Goal: Transaction & Acquisition: Obtain resource

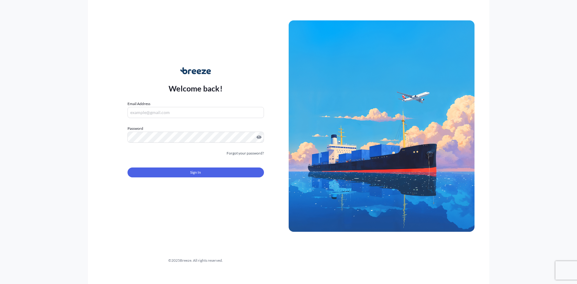
click at [166, 113] on input "Email Address" at bounding box center [196, 112] width 137 height 11
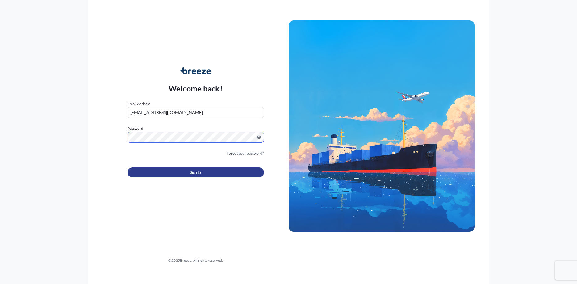
click at [172, 173] on button "Sign In" at bounding box center [196, 172] width 137 height 10
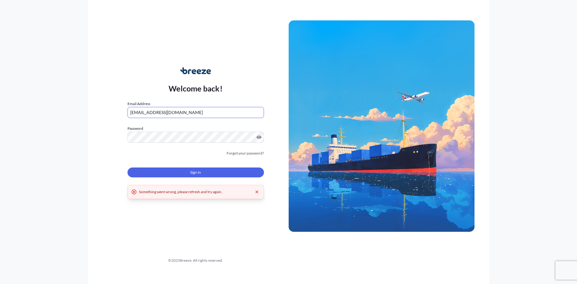
drag, startPoint x: 155, startPoint y: 113, endPoint x: 94, endPoint y: 107, distance: 61.2
click at [128, 107] on input "[EMAIL_ADDRESS][DOMAIN_NAME]" at bounding box center [196, 112] width 137 height 11
type input "[EMAIL_ADDRESS][PERSON_NAME][DOMAIN_NAME]"
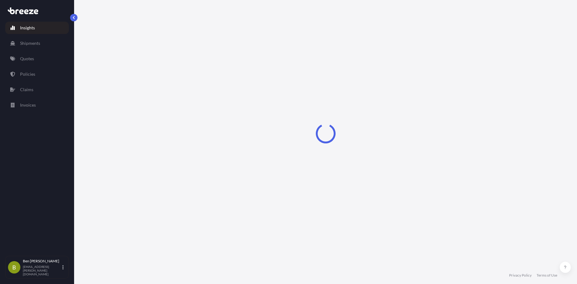
select select "2025"
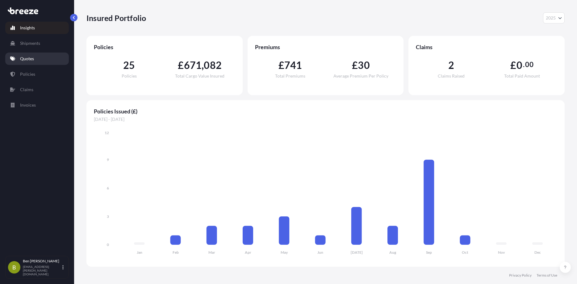
click at [27, 54] on link "Quotes" at bounding box center [37, 59] width 64 height 12
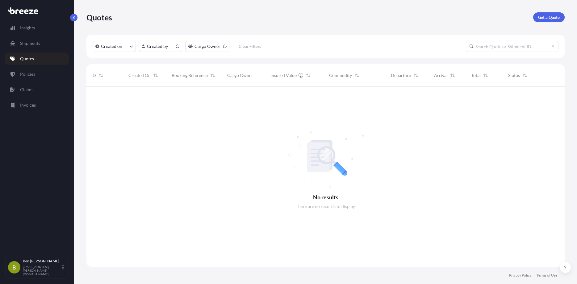
scroll to position [183, 478]
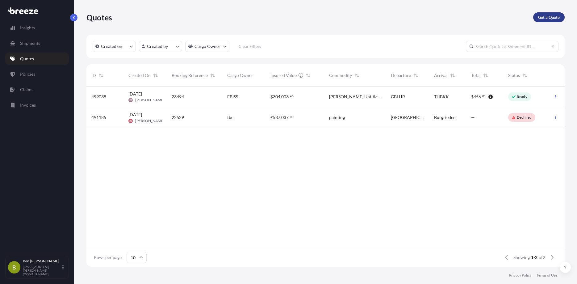
click at [559, 14] on p "Get a Quote" at bounding box center [549, 17] width 22 height 6
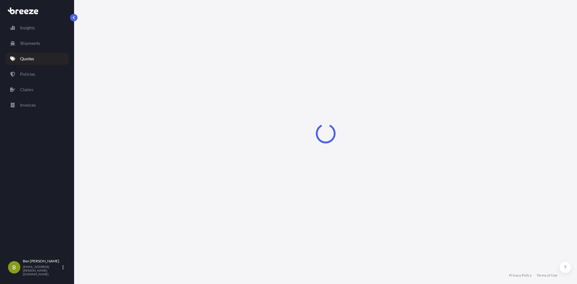
select select "Sea"
select select "1"
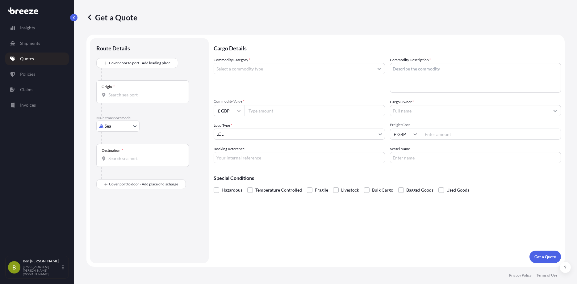
click at [242, 69] on input "Commodity Category *" at bounding box center [294, 68] width 160 height 11
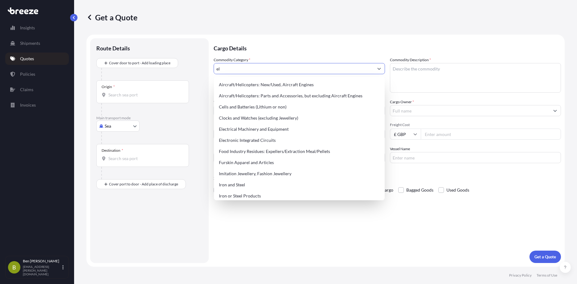
type input "e"
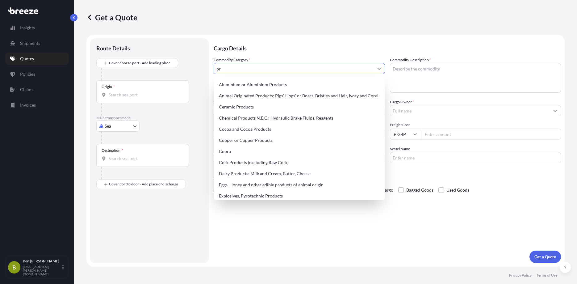
type input "p"
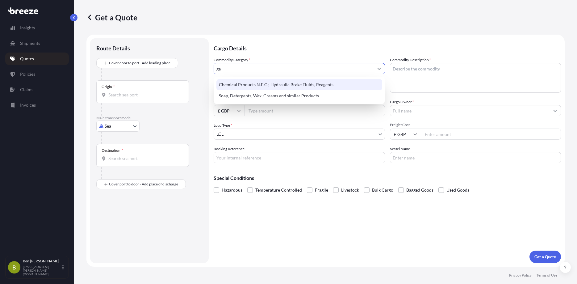
type input "g"
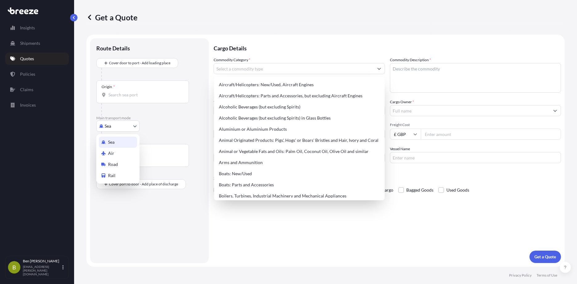
click at [114, 125] on body "38 options available. 83 options available. 140 options available. 55 options a…" at bounding box center [288, 142] width 577 height 284
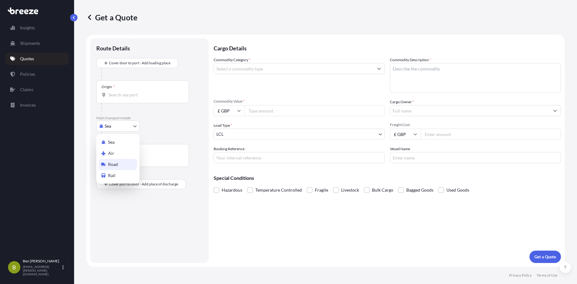
click at [115, 163] on span "Road" at bounding box center [113, 164] width 10 height 6
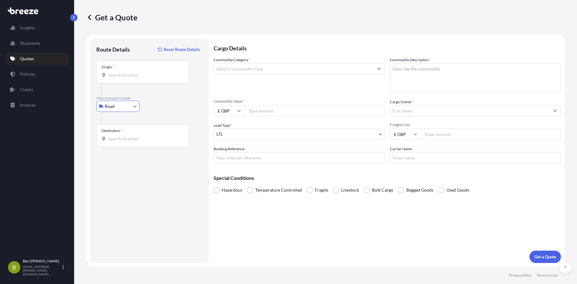
click at [115, 74] on input "Origin *" at bounding box center [144, 75] width 73 height 6
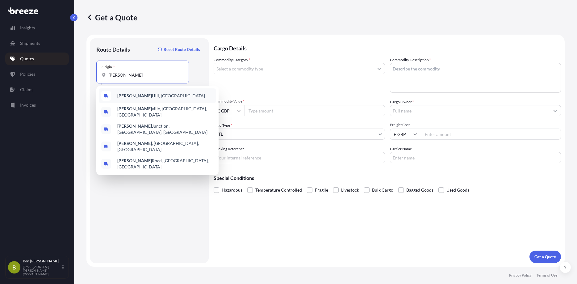
click at [141, 98] on span "[PERSON_NAME][GEOGRAPHIC_DATA][PERSON_NAME], [GEOGRAPHIC_DATA]" at bounding box center [161, 96] width 88 height 6
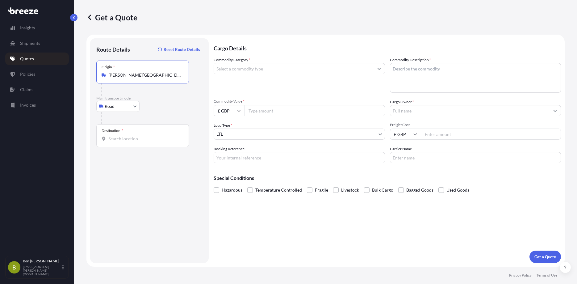
type input "[PERSON_NAME][GEOGRAPHIC_DATA][PERSON_NAME], [GEOGRAPHIC_DATA]"
click at [128, 136] on input "Destination *" at bounding box center [144, 139] width 73 height 6
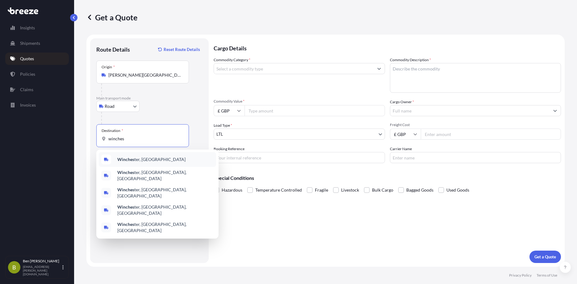
click at [134, 160] on b "Winches" at bounding box center [125, 159] width 17 height 5
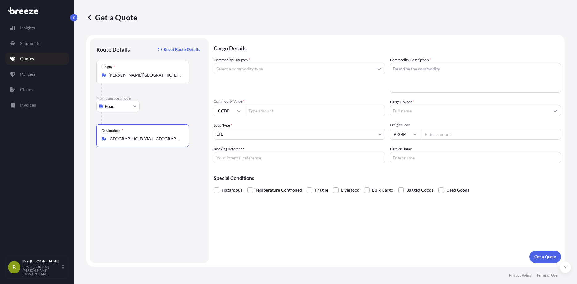
type input "[GEOGRAPHIC_DATA], [GEOGRAPHIC_DATA]"
click at [126, 106] on body "5 options available. Insights Shipments Quotes Policies Claims Invoices B [PERS…" at bounding box center [288, 142] width 577 height 284
click at [118, 144] on span "Road" at bounding box center [113, 144] width 10 height 6
click at [136, 81] on div "Origin *" at bounding box center [142, 72] width 93 height 23
click at [136, 78] on input "Origin *" at bounding box center [144, 75] width 73 height 6
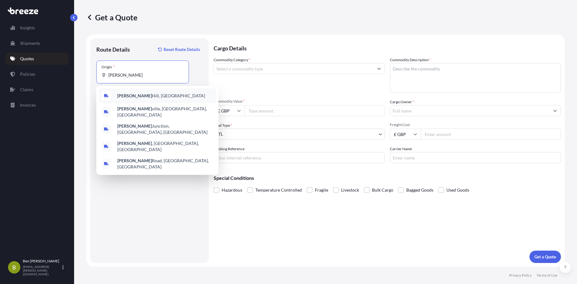
click at [134, 97] on span "[PERSON_NAME][GEOGRAPHIC_DATA][PERSON_NAME], [GEOGRAPHIC_DATA]" at bounding box center [161, 96] width 88 height 6
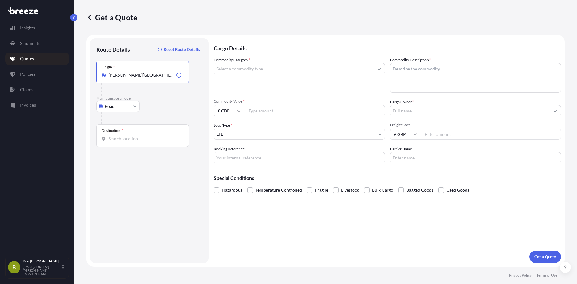
type input "[PERSON_NAME][GEOGRAPHIC_DATA][PERSON_NAME], [GEOGRAPHIC_DATA]"
click at [127, 141] on input "Destination *" at bounding box center [144, 139] width 73 height 6
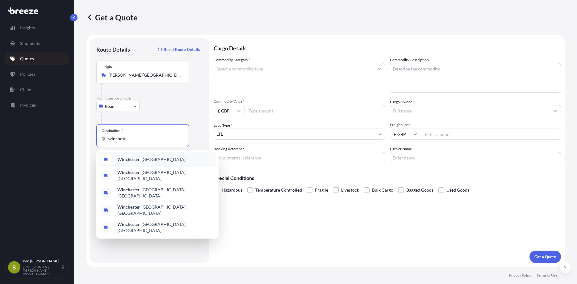
click at [128, 163] on div "Winchest er, [GEOGRAPHIC_DATA]" at bounding box center [157, 159] width 117 height 15
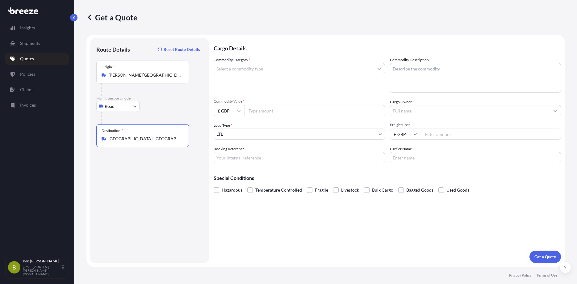
type input "[GEOGRAPHIC_DATA], [GEOGRAPHIC_DATA]"
click at [239, 70] on input "Commodity Category *" at bounding box center [294, 68] width 160 height 11
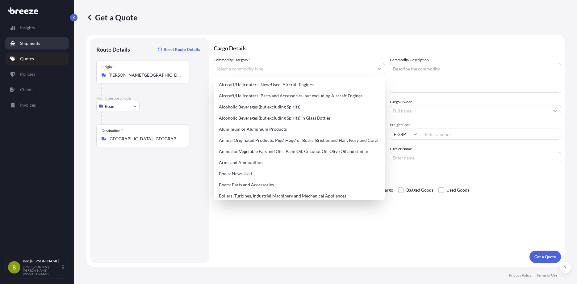
click at [24, 44] on p "Shipments" at bounding box center [30, 43] width 20 height 6
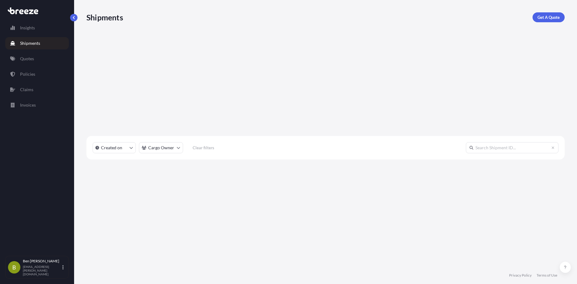
scroll to position [202, 478]
click at [26, 41] on p "Shipments" at bounding box center [30, 43] width 20 height 6
click at [548, 15] on p "Get A Quote" at bounding box center [549, 17] width 22 height 6
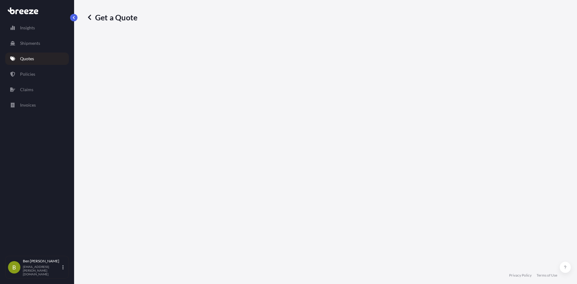
select select "Sea"
select select "1"
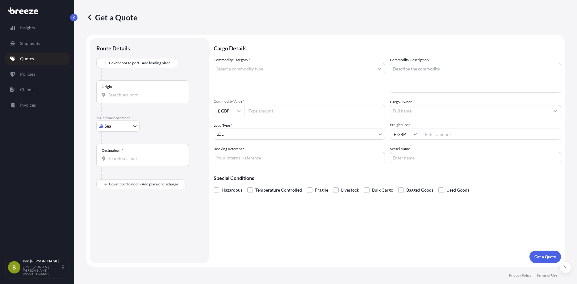
click at [118, 129] on body "Insights Shipments Quotes Policies Claims Invoices B [PERSON_NAME] [PERSON_NAME…" at bounding box center [288, 142] width 577 height 284
click at [113, 163] on span "Road" at bounding box center [113, 164] width 10 height 6
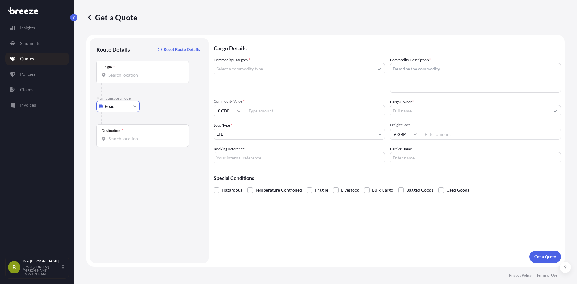
click at [126, 79] on div "Origin *" at bounding box center [142, 72] width 93 height 23
click at [126, 78] on input "Origin *" at bounding box center [144, 75] width 73 height 6
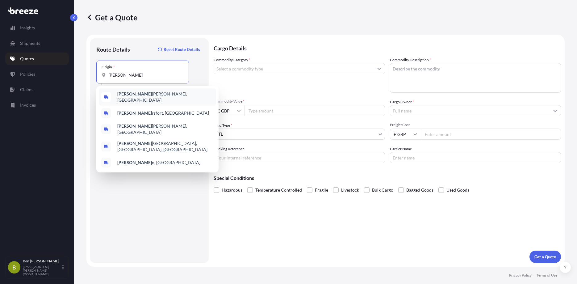
click at [129, 96] on span "[PERSON_NAME][GEOGRAPHIC_DATA][PERSON_NAME], [GEOGRAPHIC_DATA]" at bounding box center [165, 97] width 96 height 12
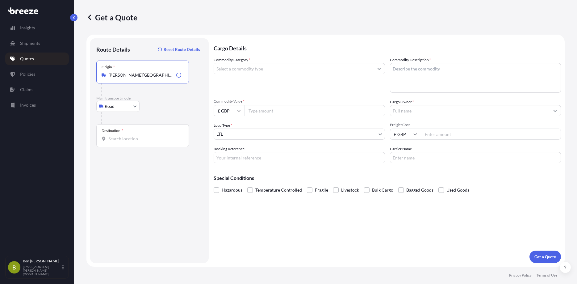
type input "[PERSON_NAME][GEOGRAPHIC_DATA][PERSON_NAME], [GEOGRAPHIC_DATA]"
click at [118, 141] on input "Destination *" at bounding box center [144, 139] width 73 height 6
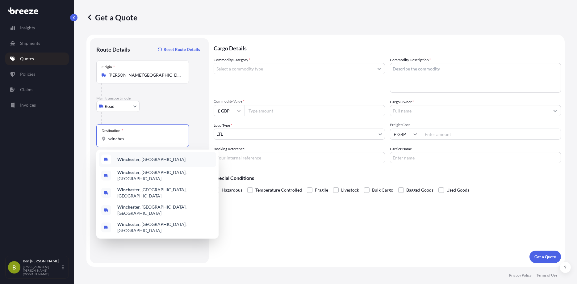
click at [127, 164] on div "Winches ter, [GEOGRAPHIC_DATA]" at bounding box center [157, 159] width 117 height 15
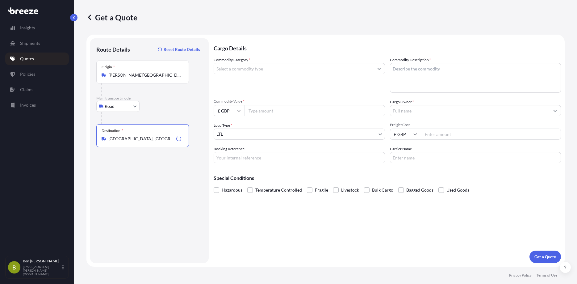
type input "[GEOGRAPHIC_DATA], [GEOGRAPHIC_DATA]"
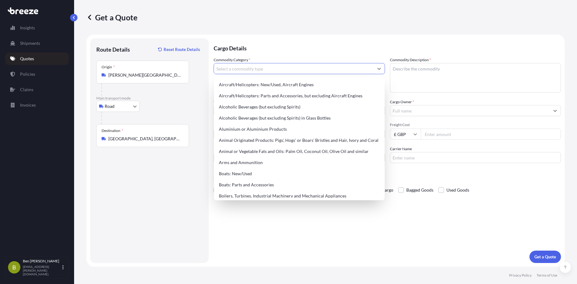
click at [250, 70] on input "Commodity Category *" at bounding box center [294, 68] width 160 height 11
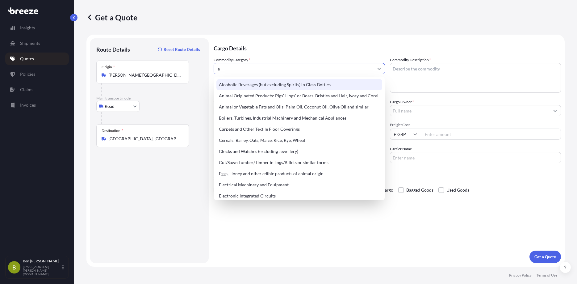
type input "l"
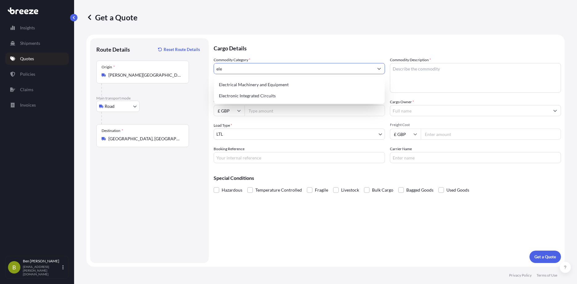
click at [242, 85] on div "Electrical Machinery and Equipment" at bounding box center [300, 84] width 166 height 11
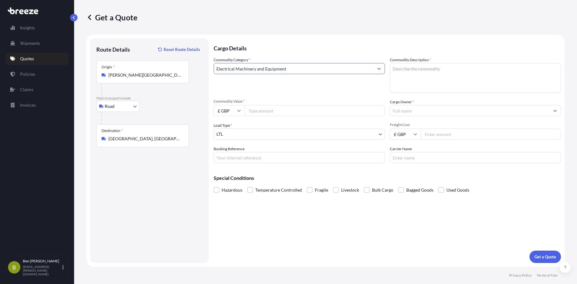
type input "Electrical Machinery and Equipment"
click at [418, 74] on textarea "Commodity Description *" at bounding box center [475, 78] width 171 height 30
type textarea "Projector"
click at [270, 109] on input "Commodity Value *" at bounding box center [315, 110] width 141 height 11
type input "10000"
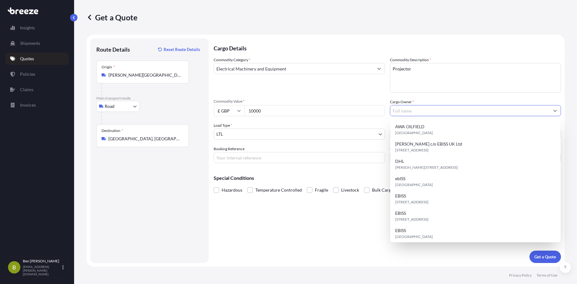
click at [405, 108] on input "Cargo Owner *" at bounding box center [470, 110] width 160 height 11
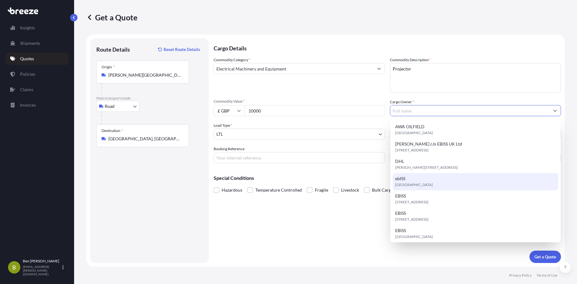
click at [426, 179] on div "ebISS [GEOGRAPHIC_DATA]" at bounding box center [476, 181] width 166 height 17
type input "ebISS"
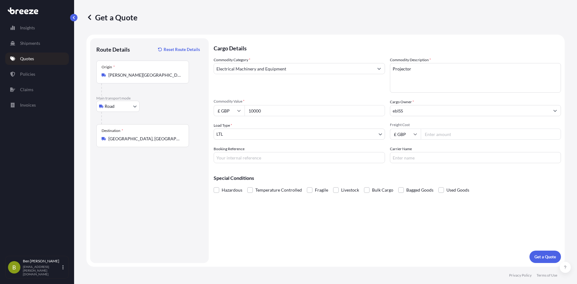
click at [434, 132] on input "Freight Cost" at bounding box center [491, 133] width 141 height 11
type input "30"
click at [542, 256] on p "Get a Quote" at bounding box center [546, 257] width 22 height 6
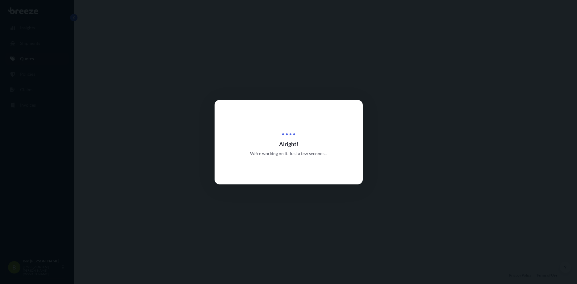
select select "Road"
select select "1"
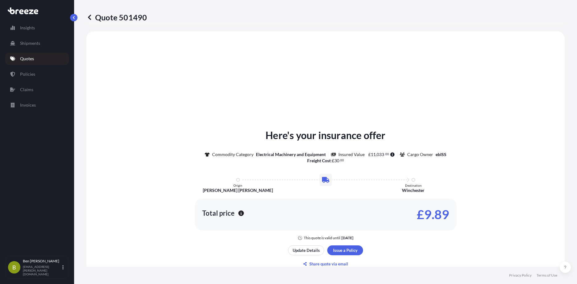
scroll to position [186, 0]
